Goal: Task Accomplishment & Management: Use online tool/utility

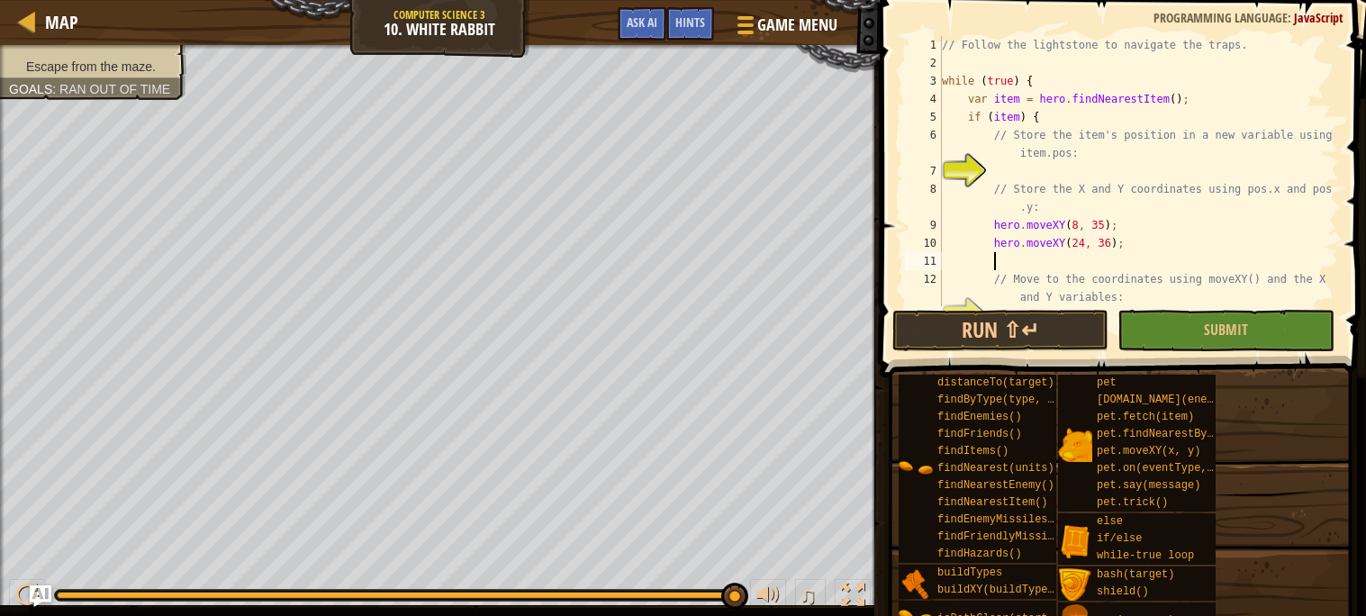
scroll to position [7, 3]
click at [945, 332] on button "Run ⇧↵" at bounding box center [1001, 330] width 216 height 41
type textarea "hero.moveXY(24, 12);"
click at [952, 325] on button "Run ⇧↵" at bounding box center [1001, 330] width 216 height 41
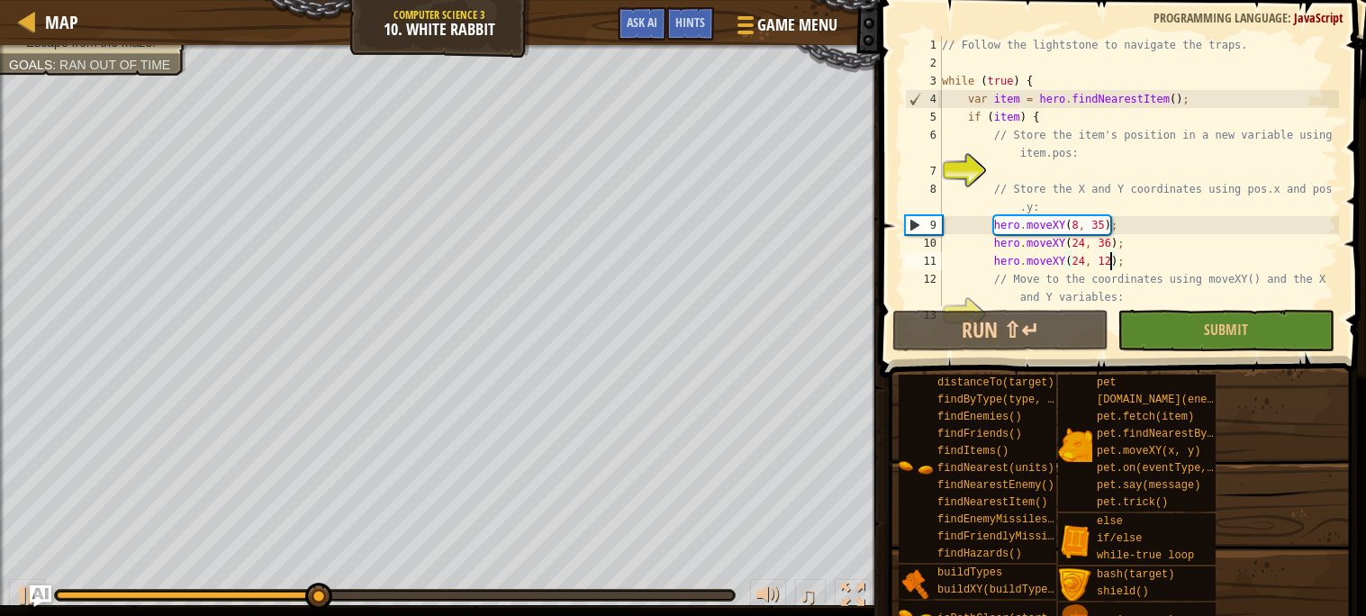
click at [1144, 259] on div "// Follow the lightstone to navigate the traps. while ( true ) { var item = her…" at bounding box center [1139, 189] width 401 height 306
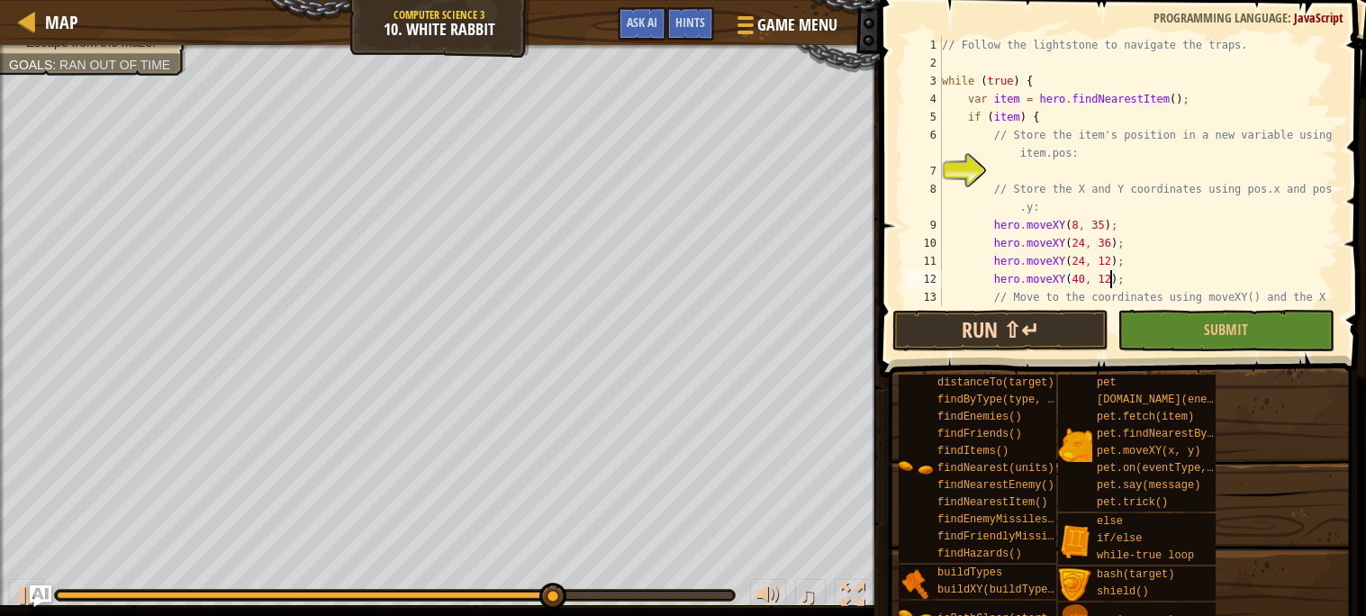
type textarea "hero.moveXY(40, 12);"
click at [935, 323] on button "Run ⇧↵" at bounding box center [1001, 330] width 216 height 41
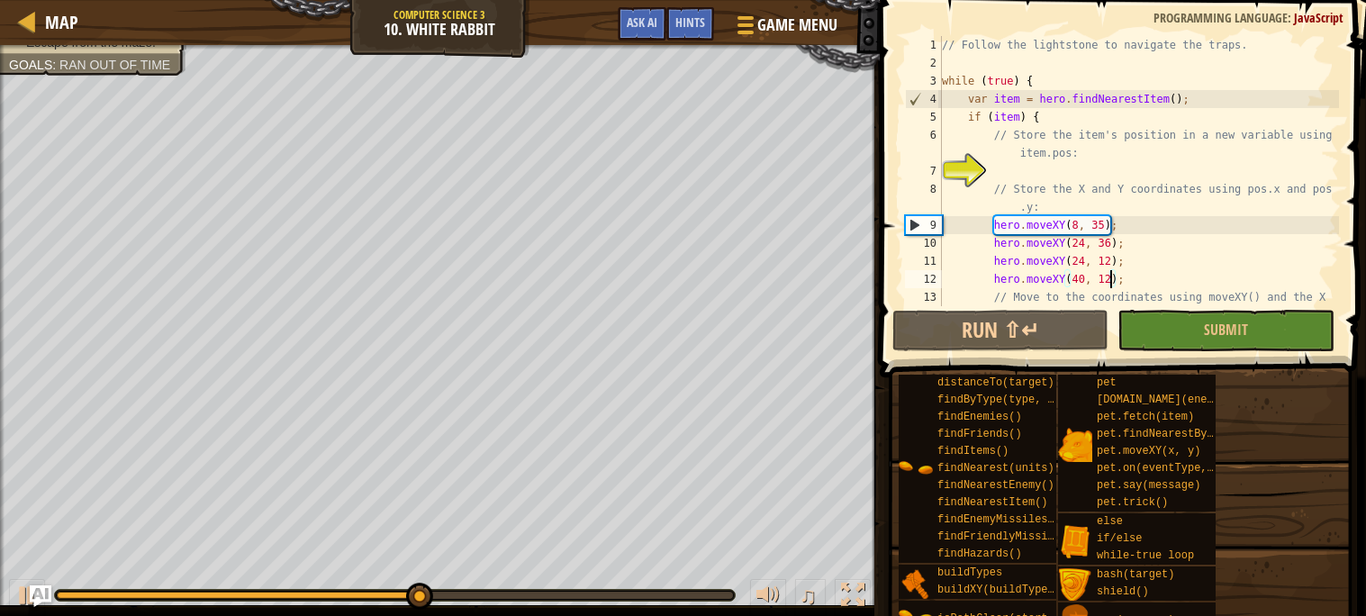
click at [1133, 283] on div "// Follow the lightstone to navigate the traps. while ( true ) { var item = her…" at bounding box center [1139, 198] width 401 height 324
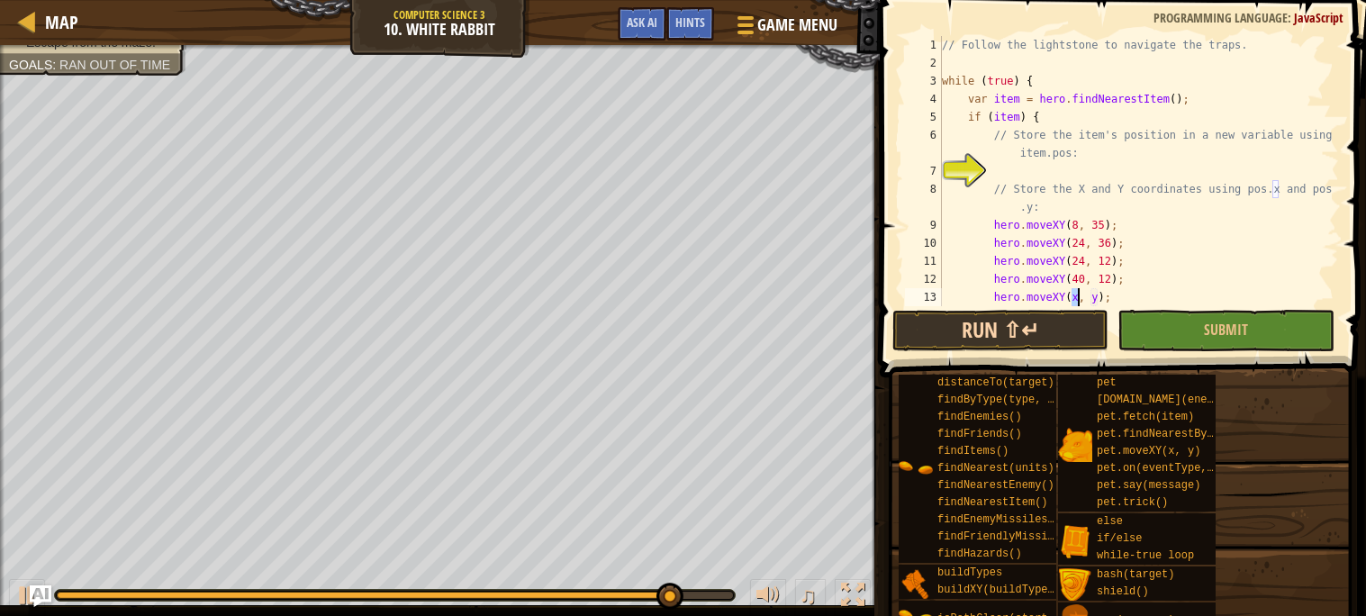
scroll to position [7, 11]
click at [995, 310] on button "Run ⇧↵" at bounding box center [1001, 330] width 216 height 41
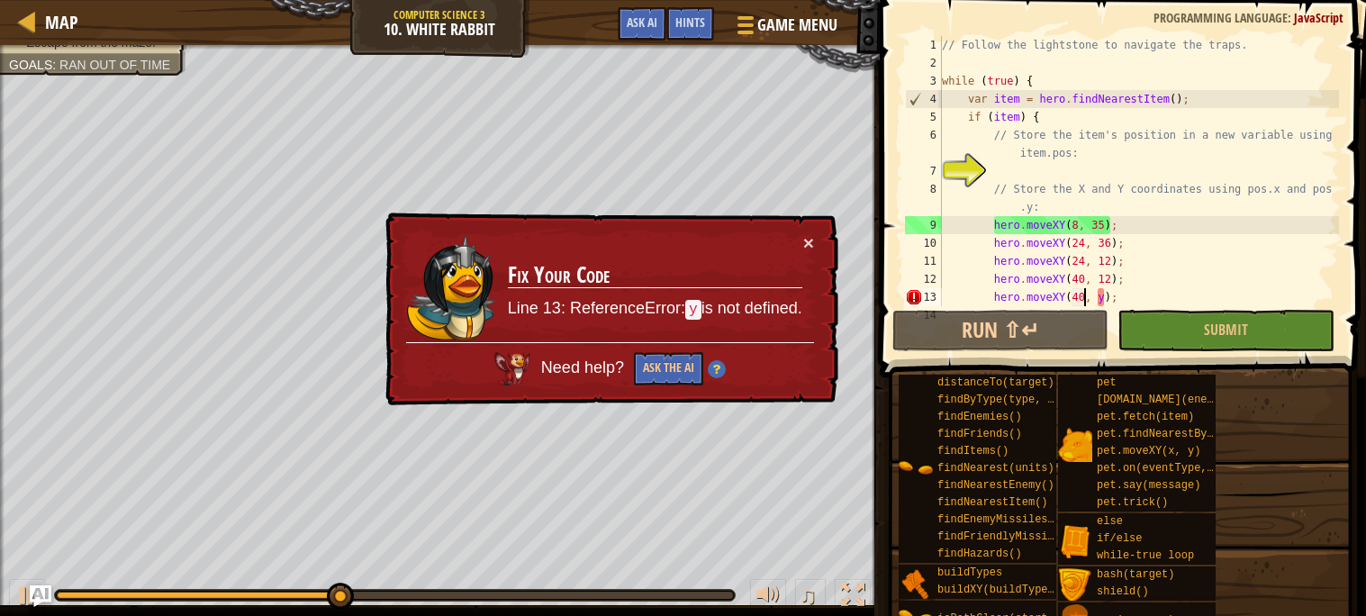
click at [1102, 293] on div "// Follow the lightstone to navigate the traps. while ( true ) { var item = her…" at bounding box center [1139, 198] width 401 height 324
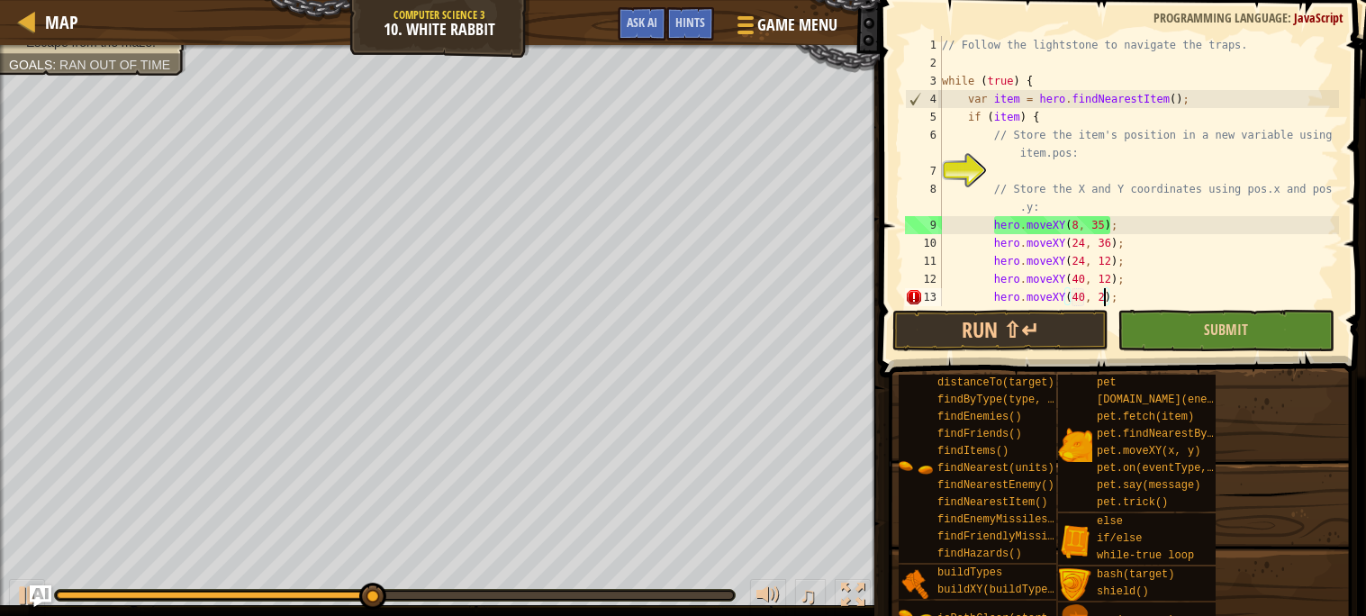
scroll to position [7, 14]
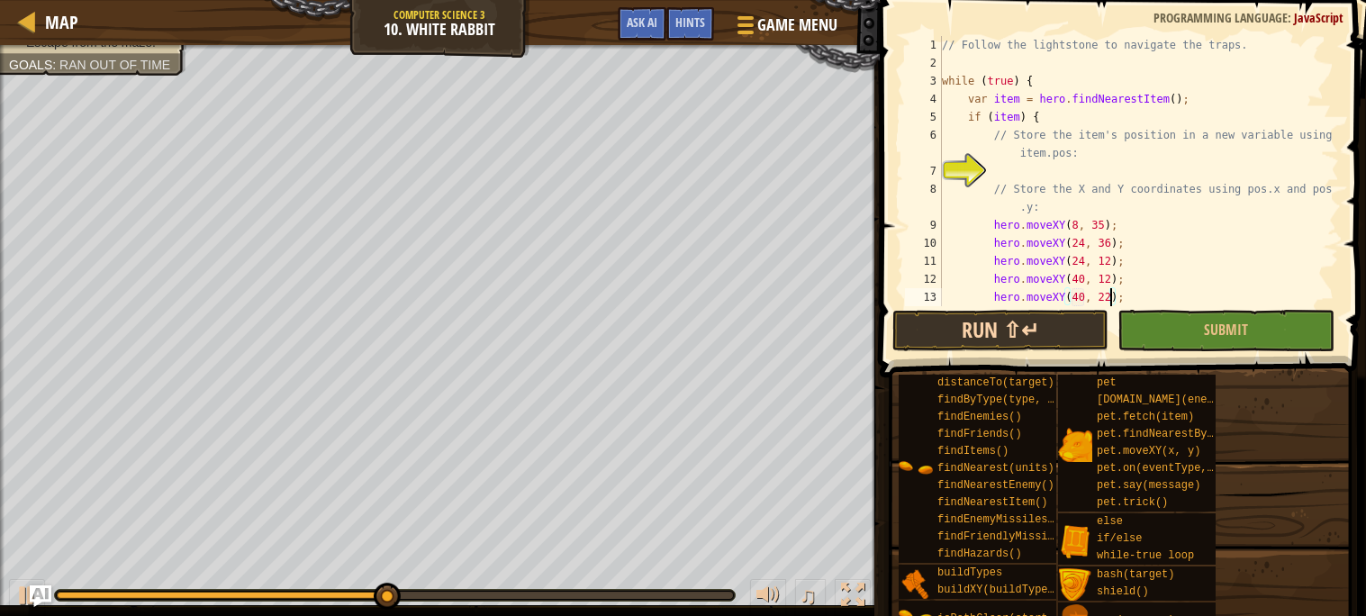
type textarea "hero.moveXY(40, 22);"
click at [1077, 313] on button "Run ⇧↵" at bounding box center [1001, 330] width 216 height 41
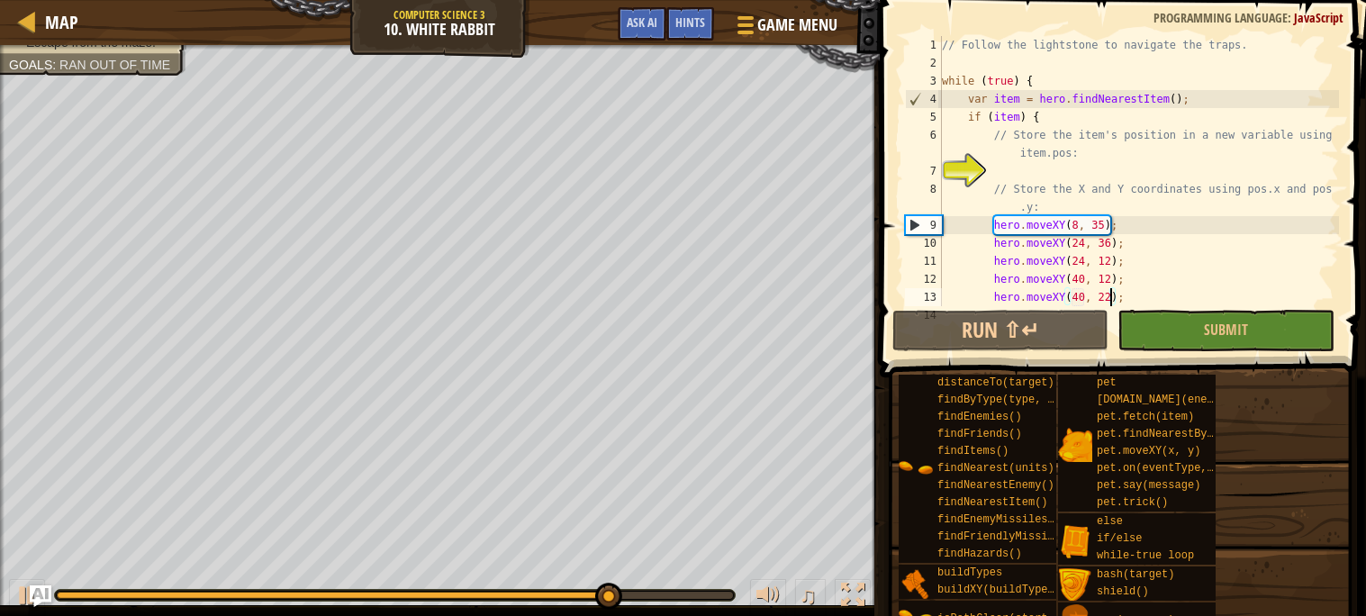
click at [1172, 295] on div "// Follow the lightstone to navigate the traps. while ( true ) { var item = her…" at bounding box center [1139, 198] width 401 height 324
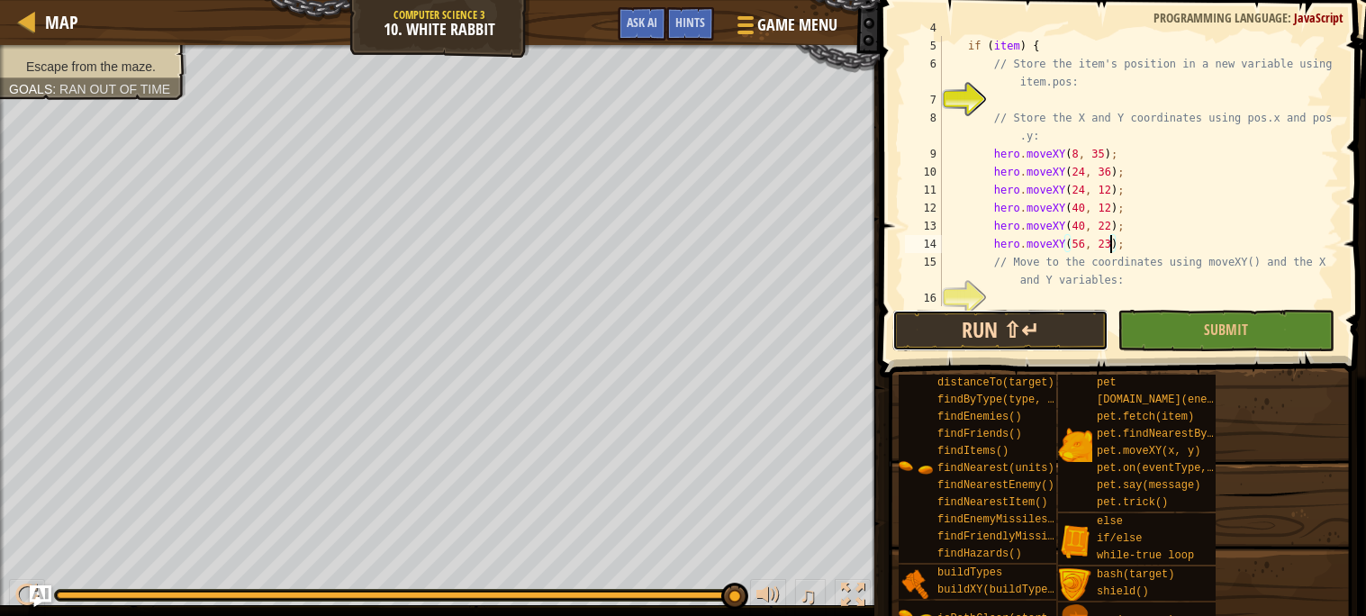
click at [1061, 326] on button "Run ⇧↵" at bounding box center [1001, 330] width 216 height 41
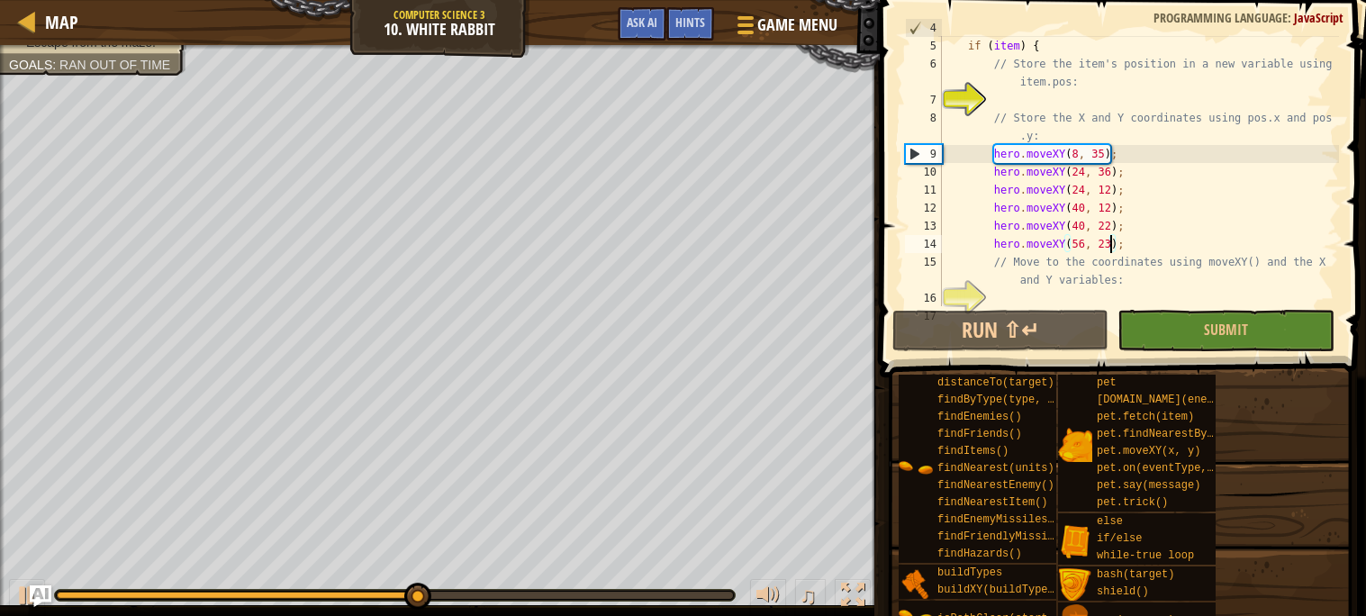
click at [1192, 247] on div "var item = hero . findNearestItem ( ) ; if ( item ) { // Store the item's posit…" at bounding box center [1139, 172] width 401 height 306
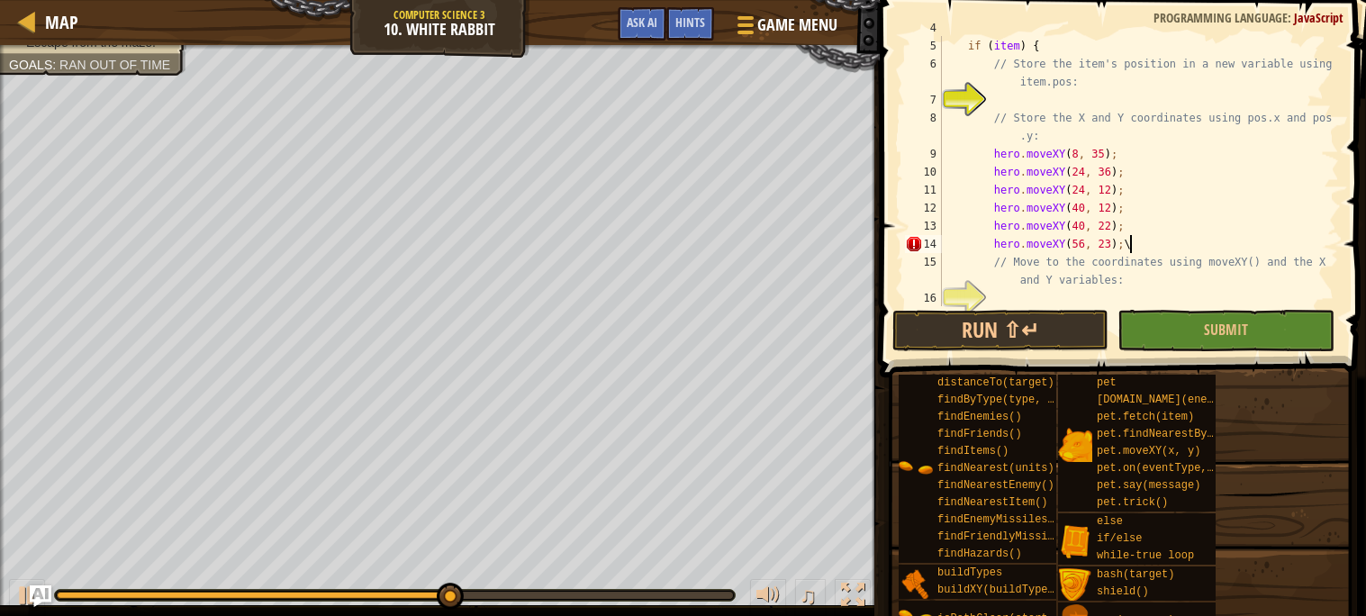
type textarea "hero.moveXY(56, 23);"
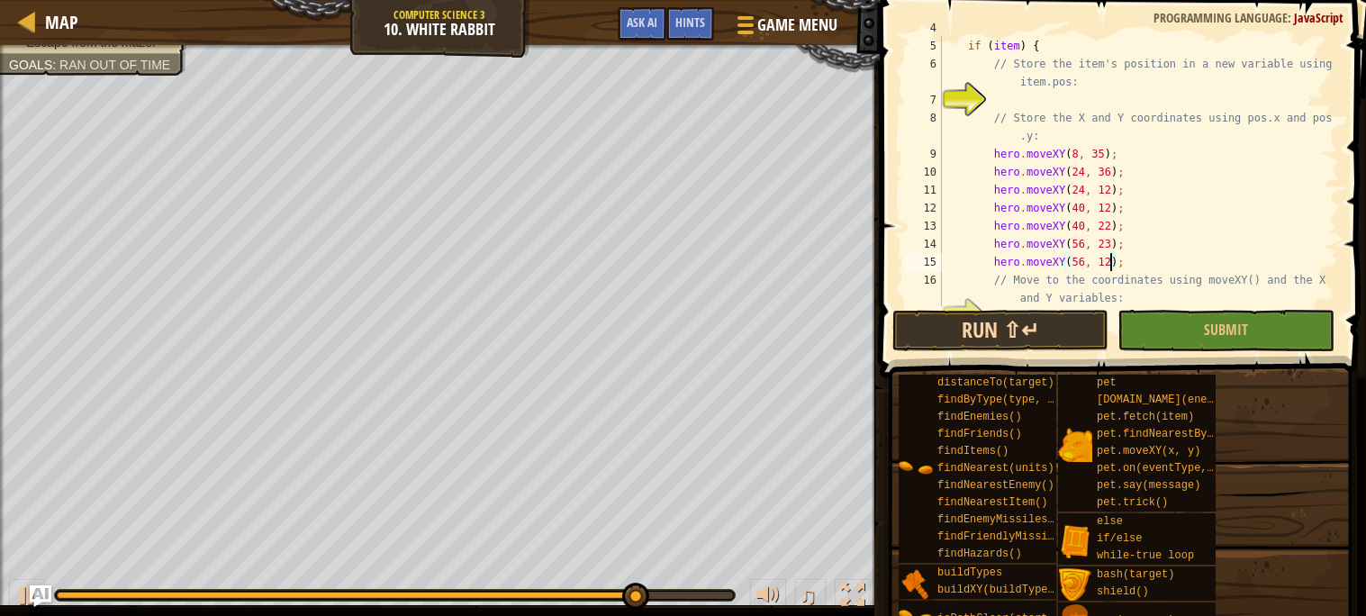
type textarea "hero.moveXY(56, 12);"
click at [1099, 310] on button "Run ⇧↵" at bounding box center [1001, 330] width 216 height 41
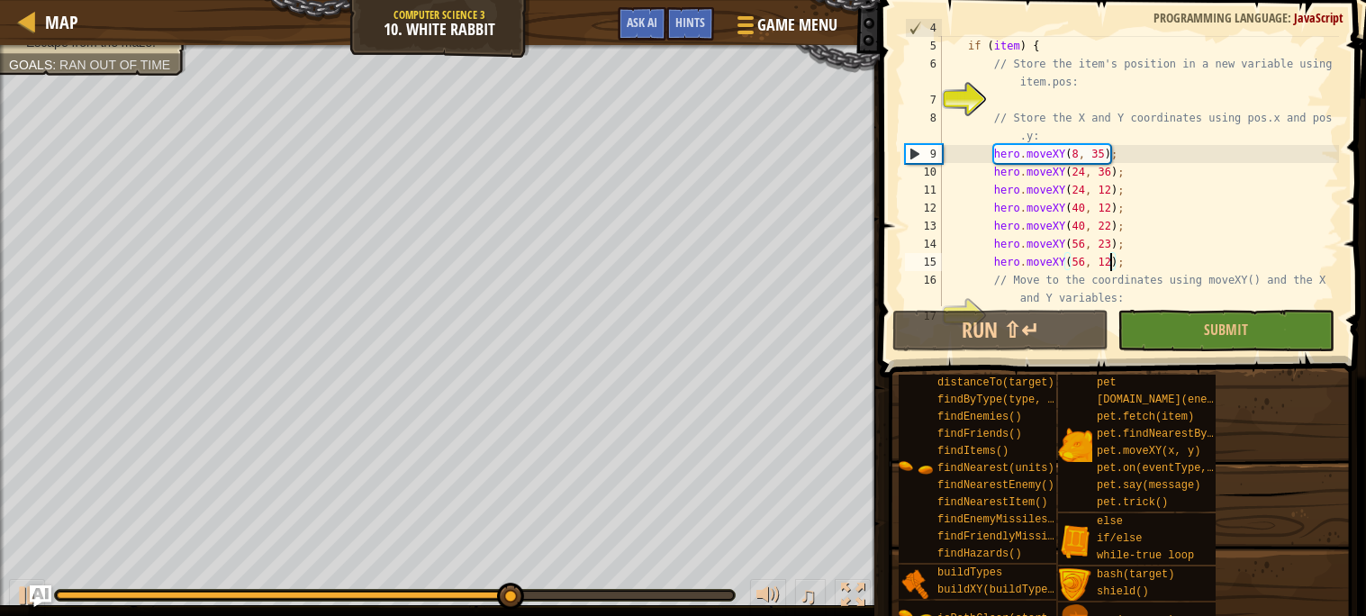
click at [1168, 264] on div "var item = hero . findNearestItem ( ) ; if ( item ) { // Store the item's posit…" at bounding box center [1139, 181] width 401 height 324
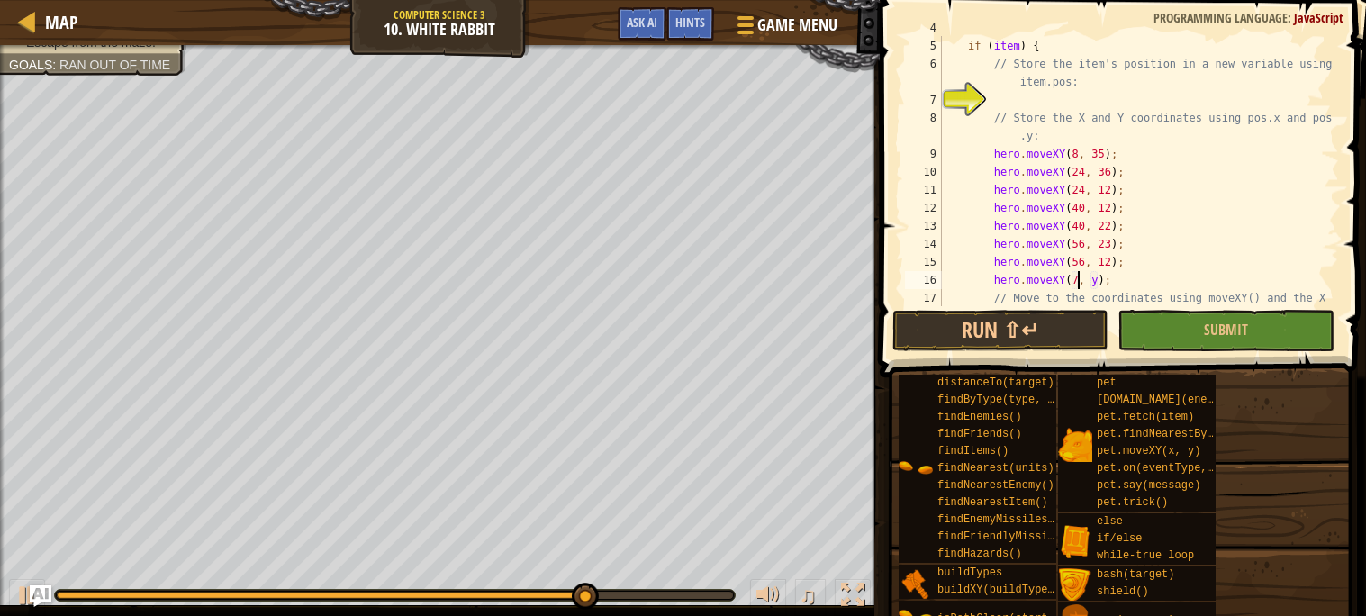
scroll to position [7, 11]
click at [1104, 278] on div "var item = hero . findNearestItem ( ) ; if ( item ) { // Store the item's posit…" at bounding box center [1139, 181] width 401 height 324
type textarea "hero.moveXY(72, 12);"
click at [1046, 332] on button "Run ⇧↵" at bounding box center [1001, 330] width 216 height 41
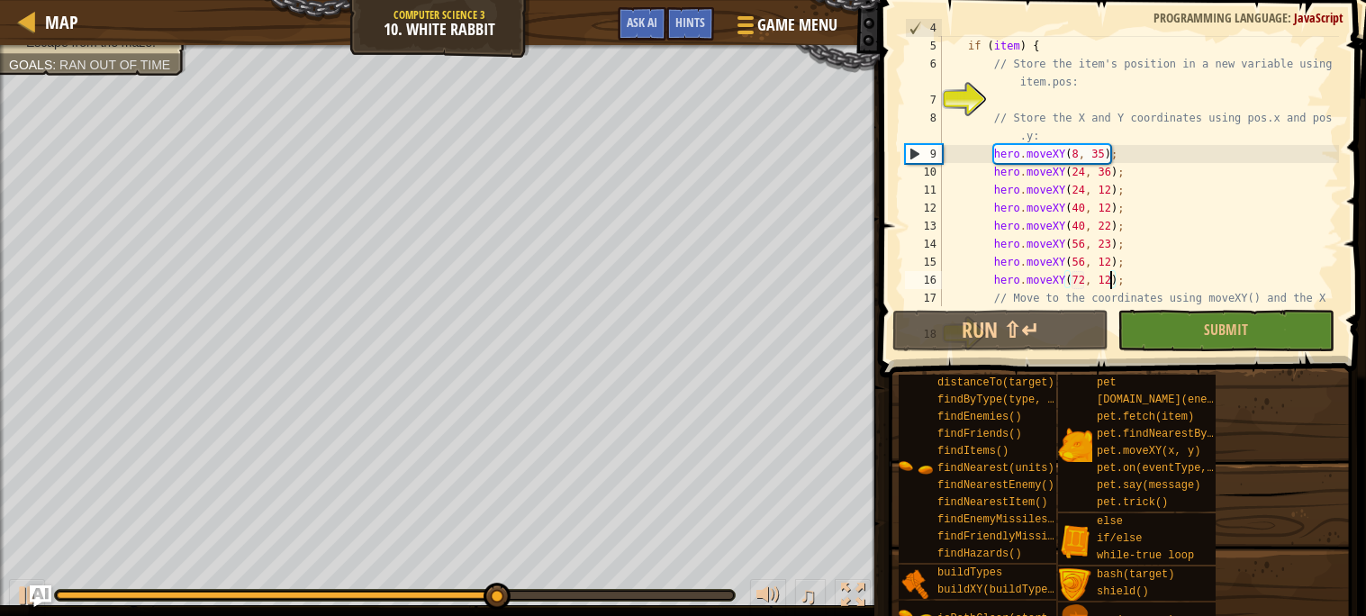
click at [1165, 275] on div "var item = hero . findNearestItem ( ) ; if ( item ) { // Store the item's posit…" at bounding box center [1139, 181] width 401 height 324
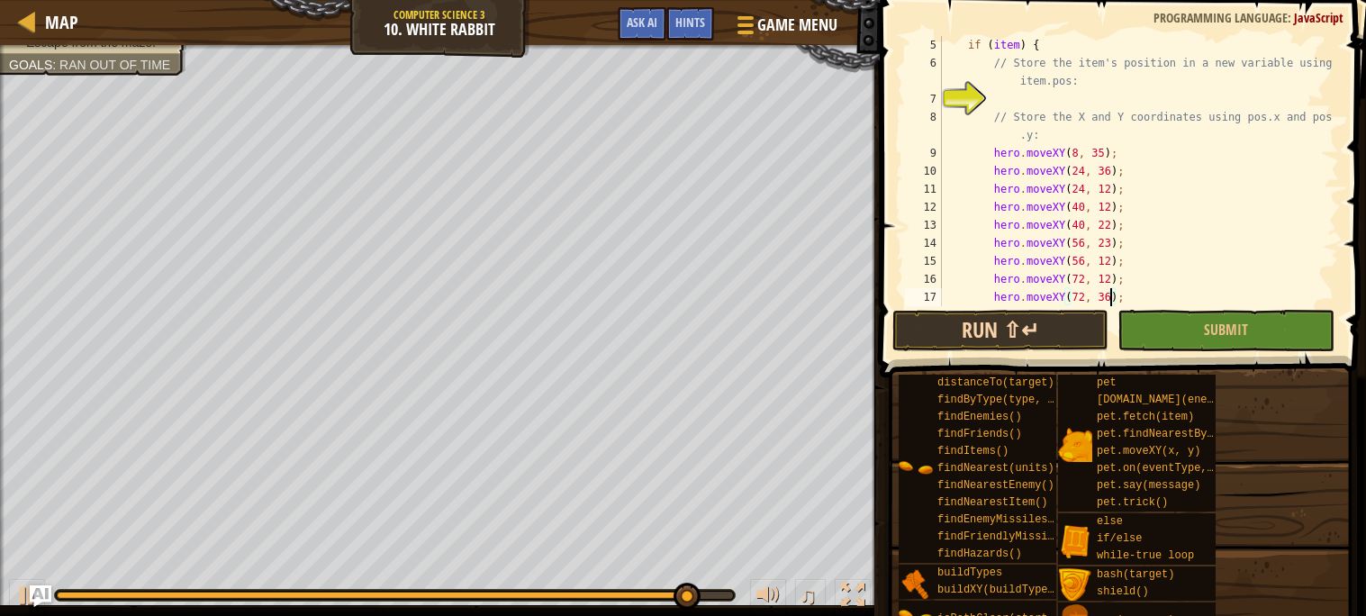
type textarea "hero.moveXY(72, 36);"
click at [1079, 326] on button "Run ⇧↵" at bounding box center [1001, 330] width 216 height 41
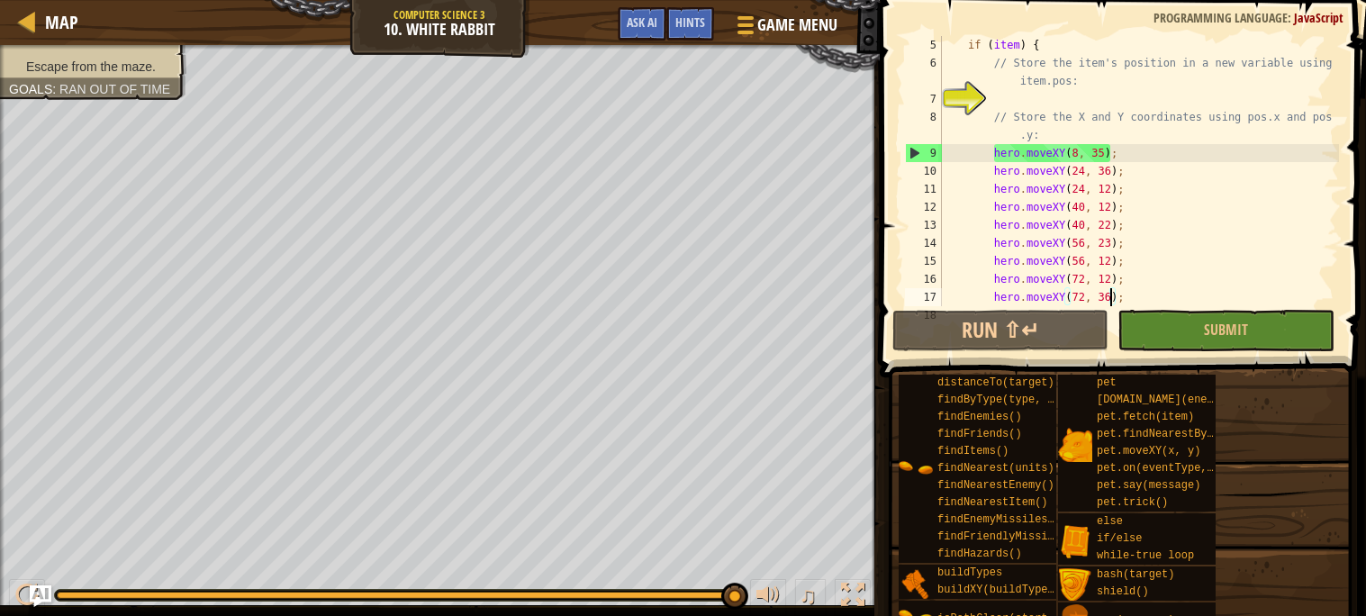
click at [1171, 301] on div "if ( item ) { // Store the item's position in a new variable using item.pos: //…" at bounding box center [1139, 198] width 401 height 324
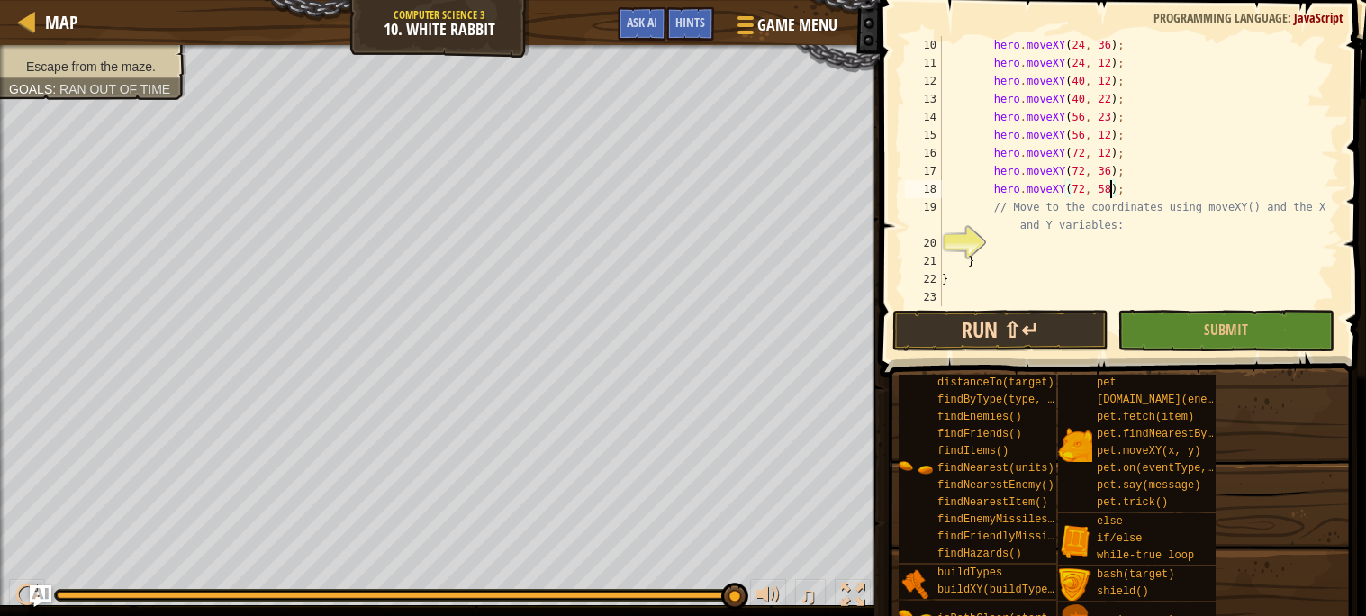
type textarea "hero.moveXY(72, 58);"
click at [955, 319] on button "Run ⇧↵" at bounding box center [1001, 330] width 216 height 41
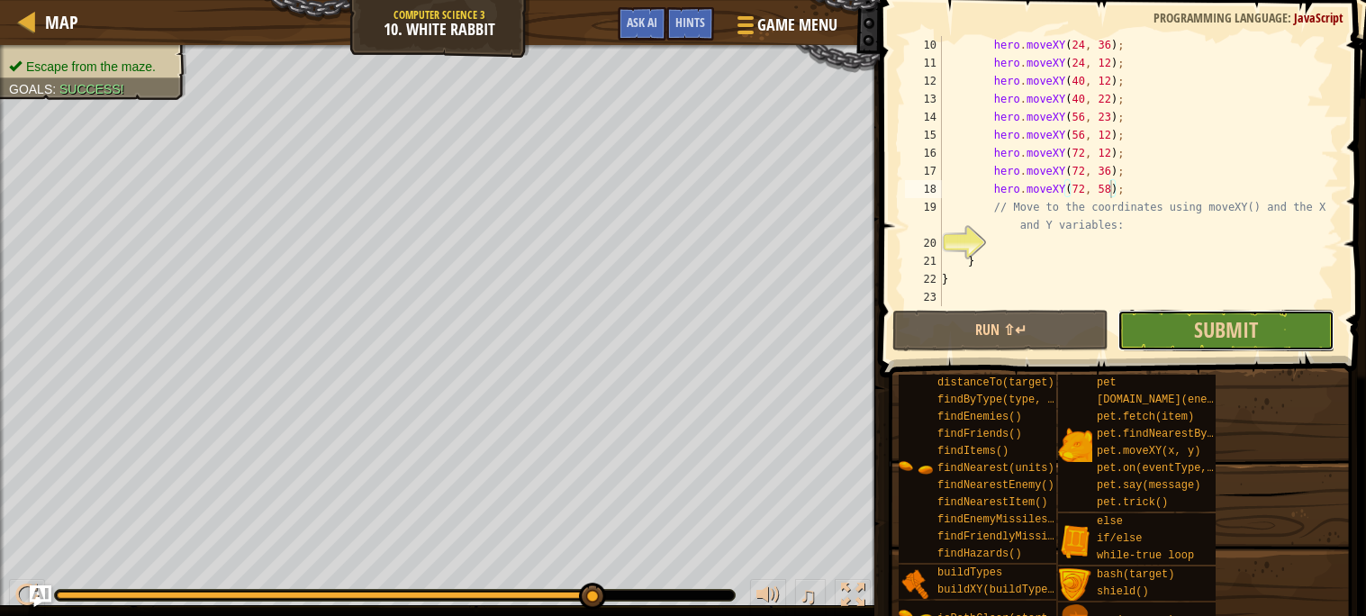
click at [1183, 338] on button "Submit" at bounding box center [1226, 330] width 216 height 41
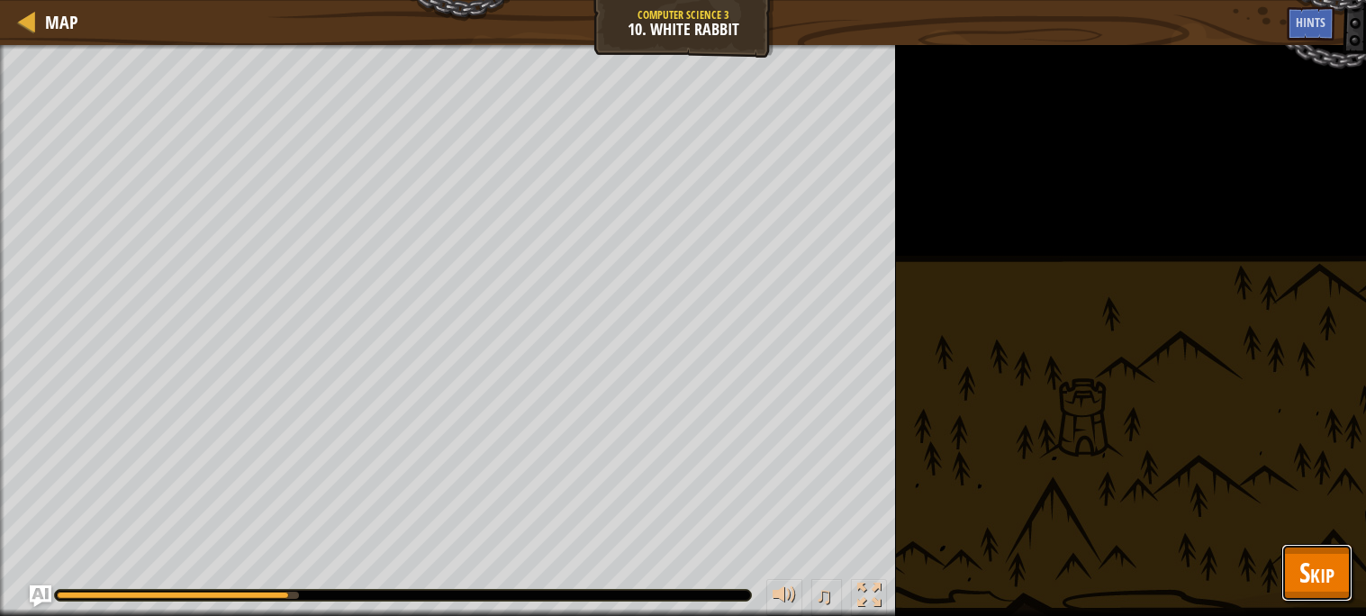
click at [1320, 587] on span "Skip" at bounding box center [1317, 572] width 35 height 37
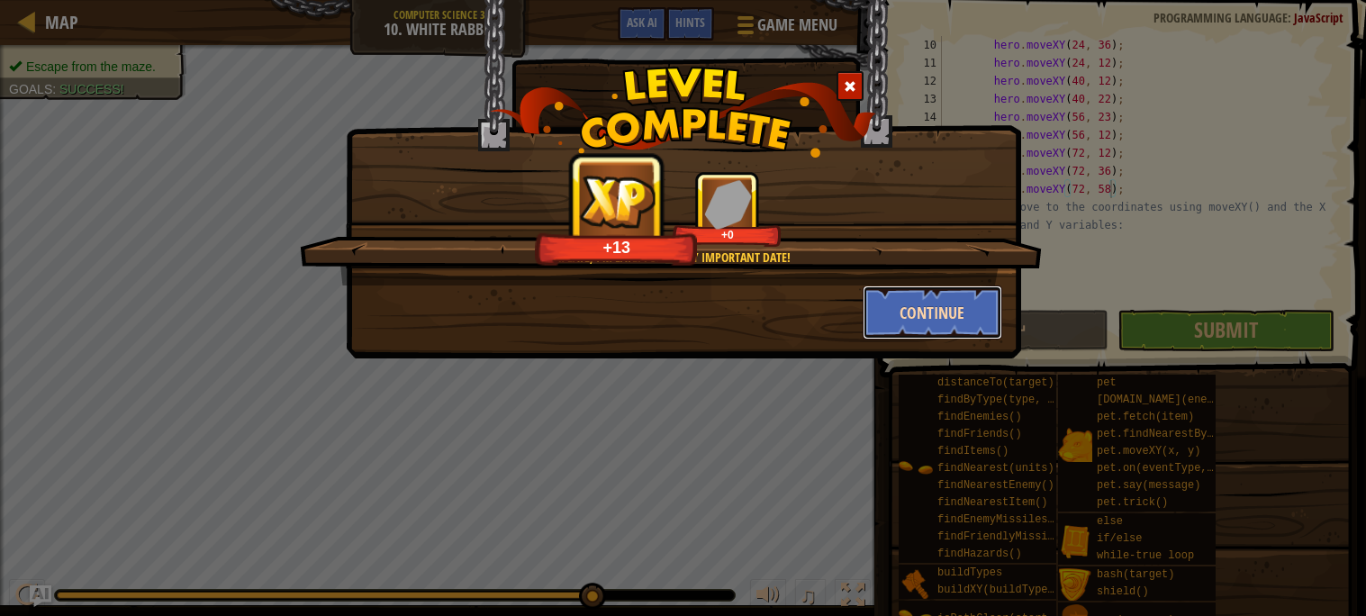
click at [930, 317] on button "Continue" at bounding box center [933, 313] width 140 height 54
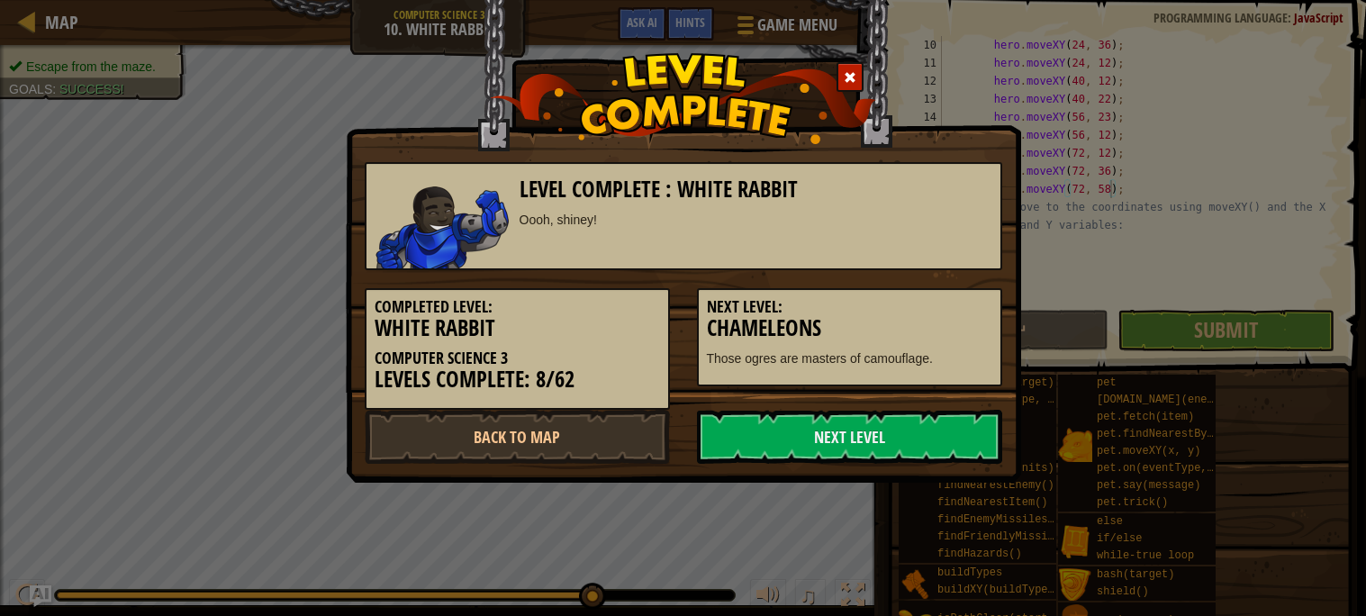
click at [930, 317] on h3 "Chameleons" at bounding box center [850, 328] width 286 height 24
click at [844, 424] on link "Next Level" at bounding box center [849, 437] width 305 height 54
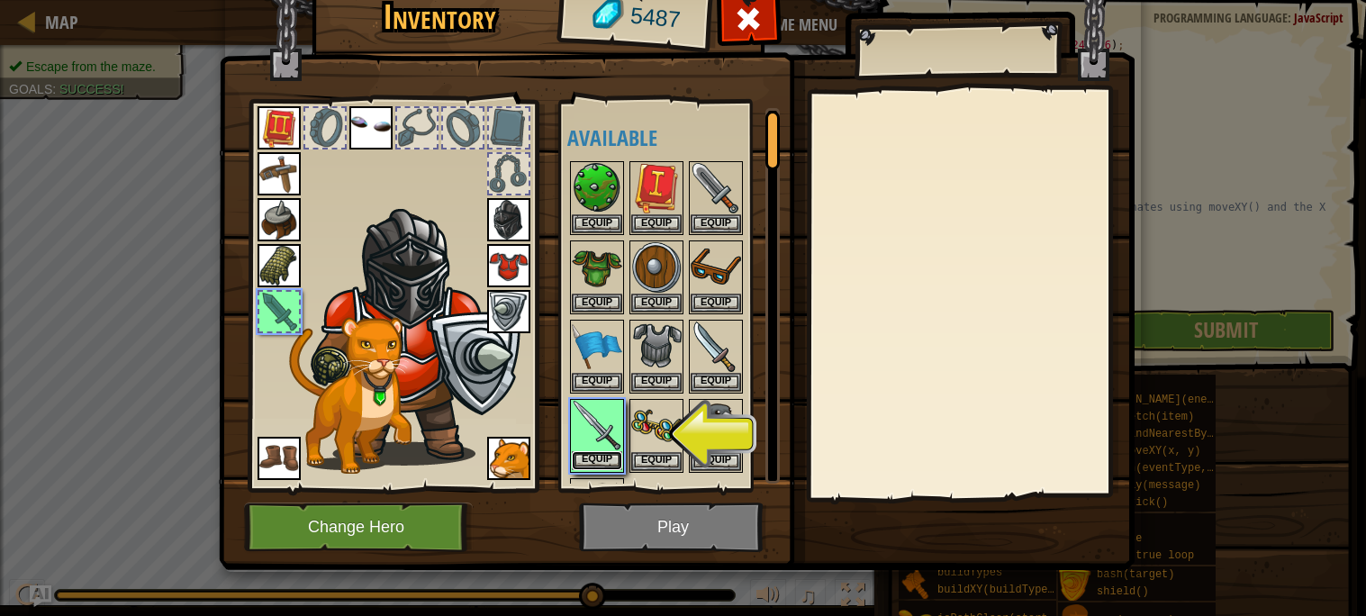
click at [600, 459] on button "Equip" at bounding box center [597, 460] width 50 height 19
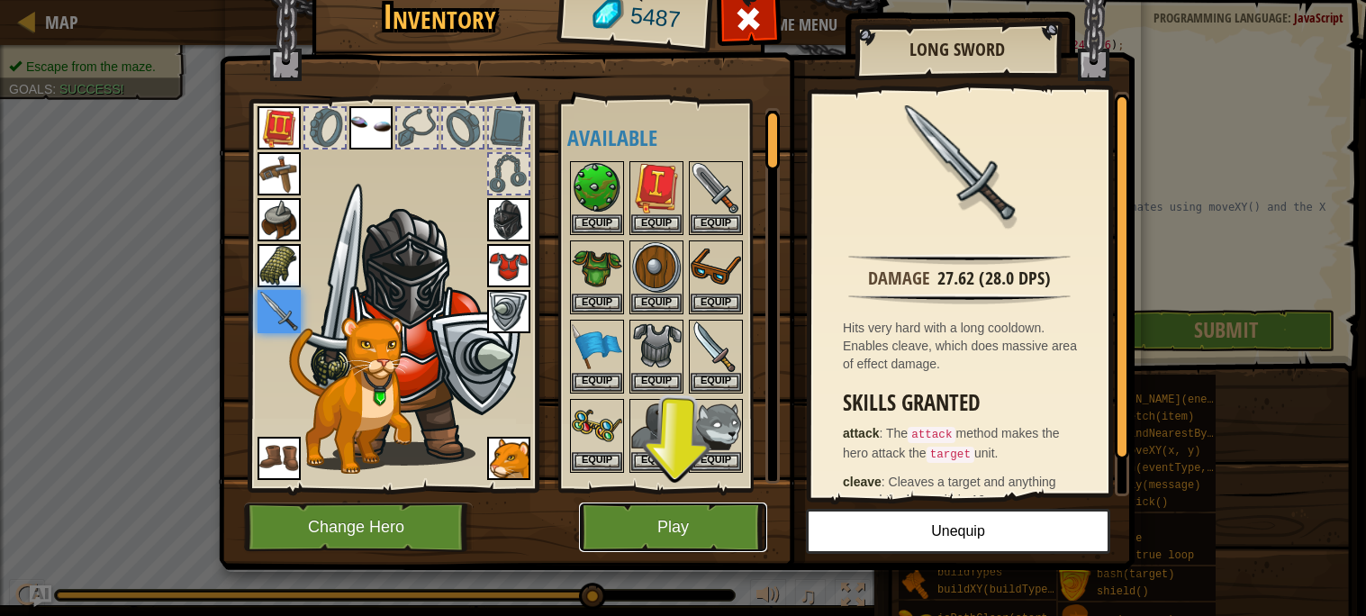
click at [704, 531] on button "Play" at bounding box center [673, 528] width 188 height 50
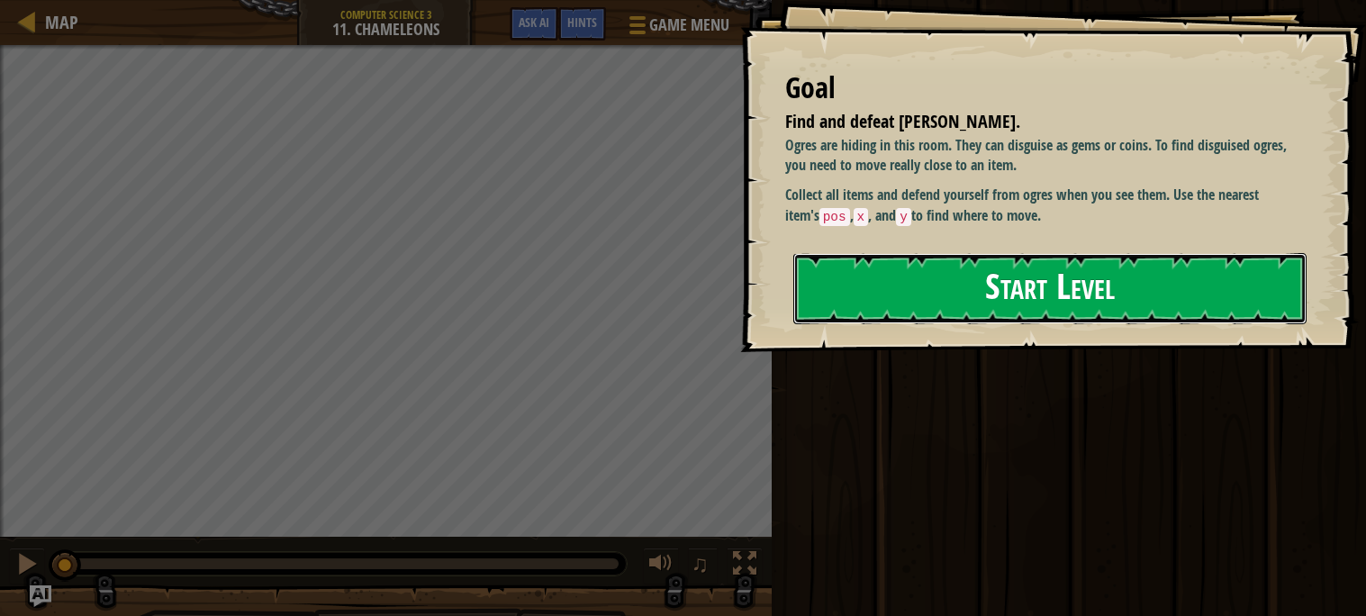
click at [870, 311] on button "Start Level" at bounding box center [1050, 288] width 513 height 71
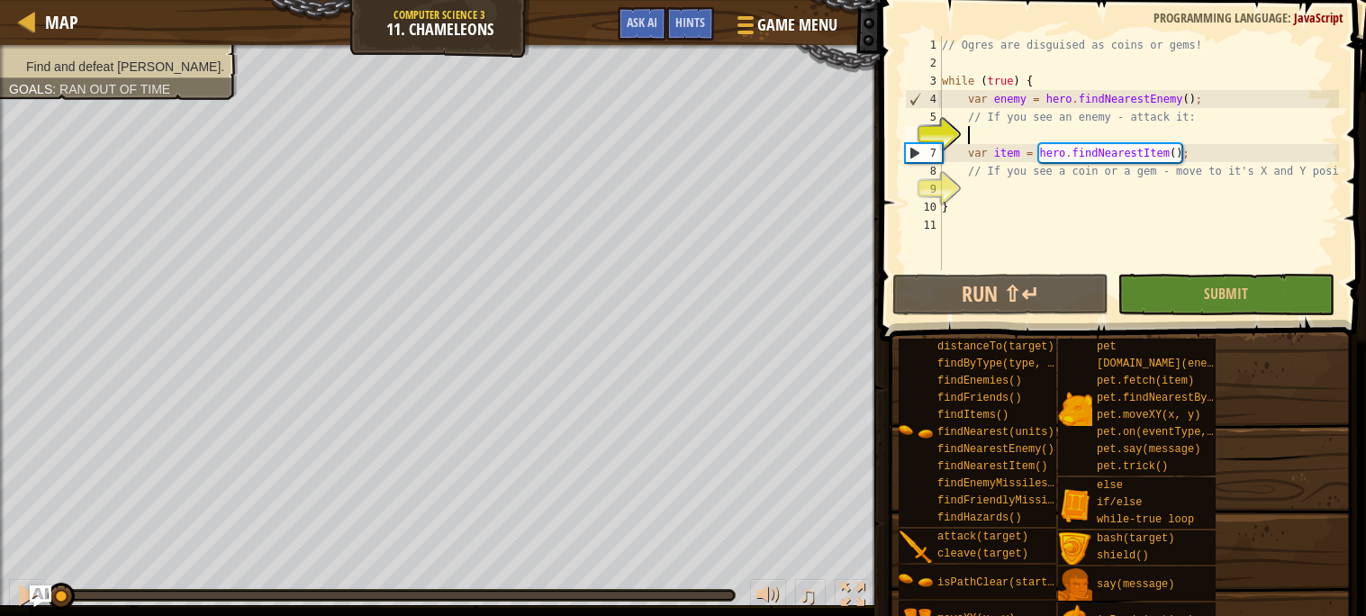
click at [539, 23] on div "Map Computer Science 3 11. Chameleons Game Menu Done Hints Ask AI" at bounding box center [440, 22] width 880 height 45
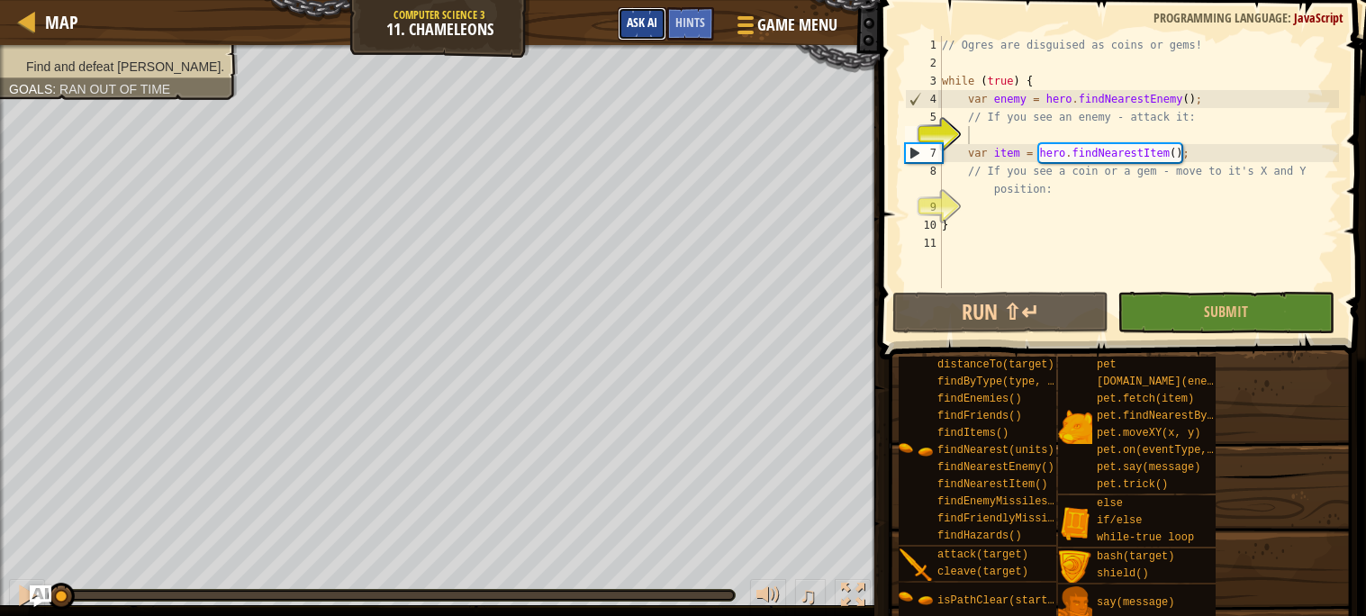
click at [641, 23] on span "Ask AI" at bounding box center [642, 22] width 31 height 17
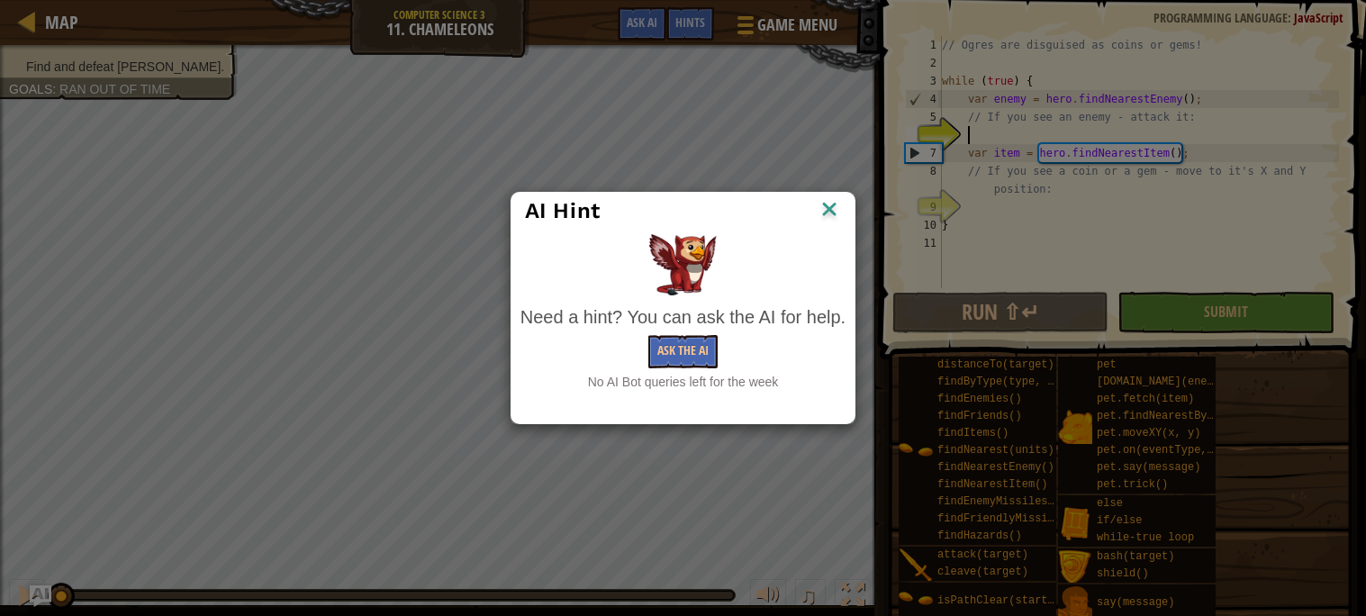
click at [823, 212] on img at bounding box center [829, 210] width 23 height 27
